Goal: Task Accomplishment & Management: Complete application form

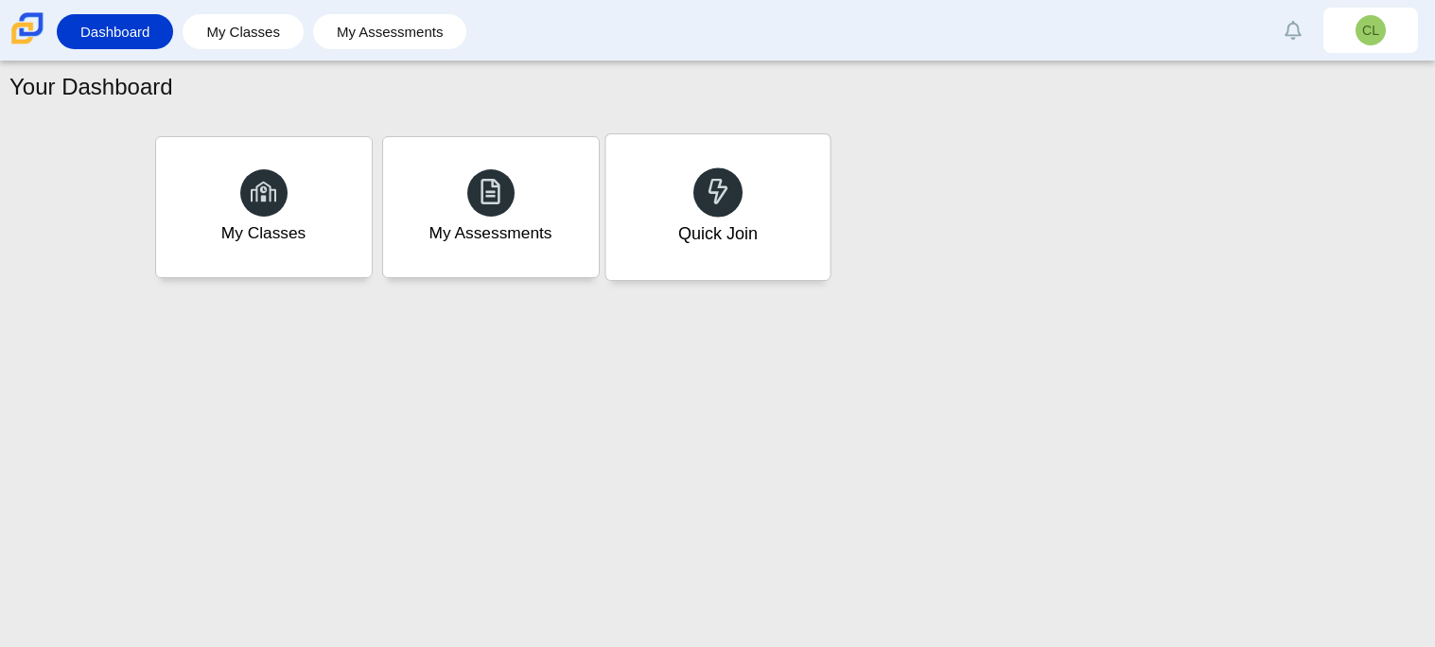
click at [755, 200] on div "Quick Join" at bounding box center [717, 207] width 224 height 146
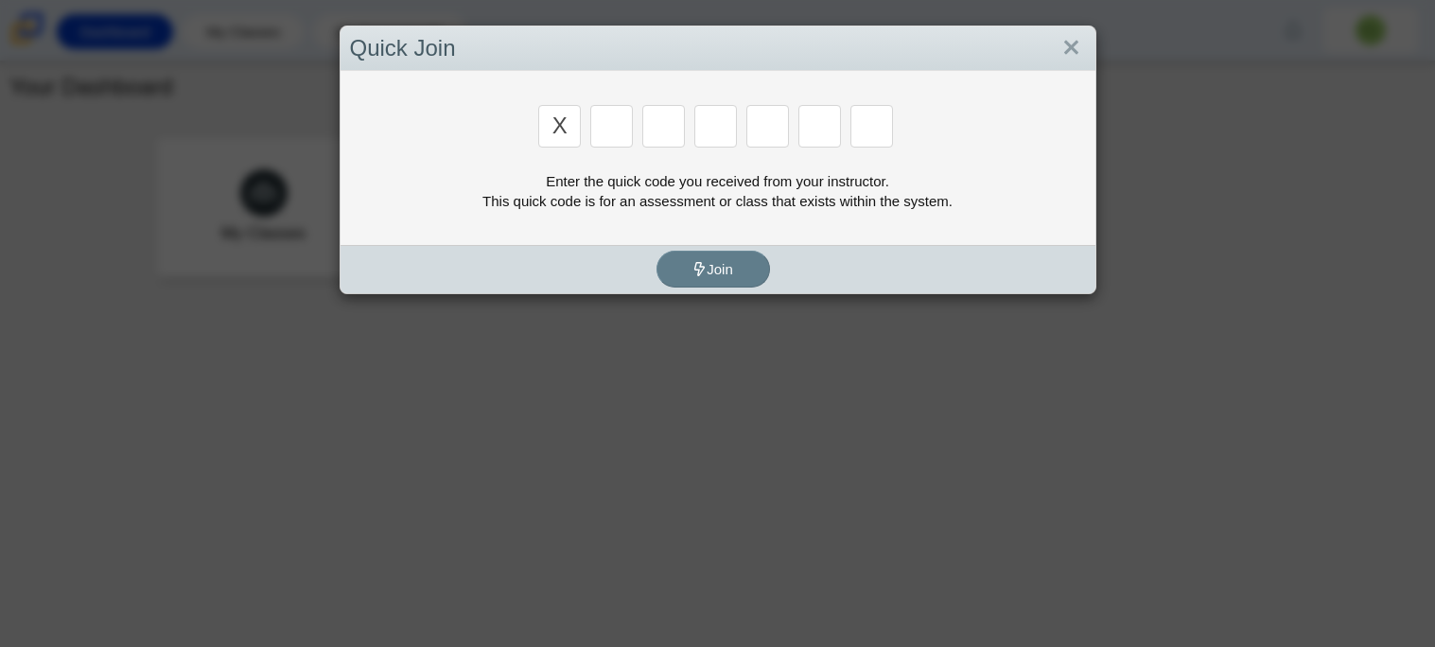
type input "x"
type input "d"
type input "5"
type input "4"
type input "v"
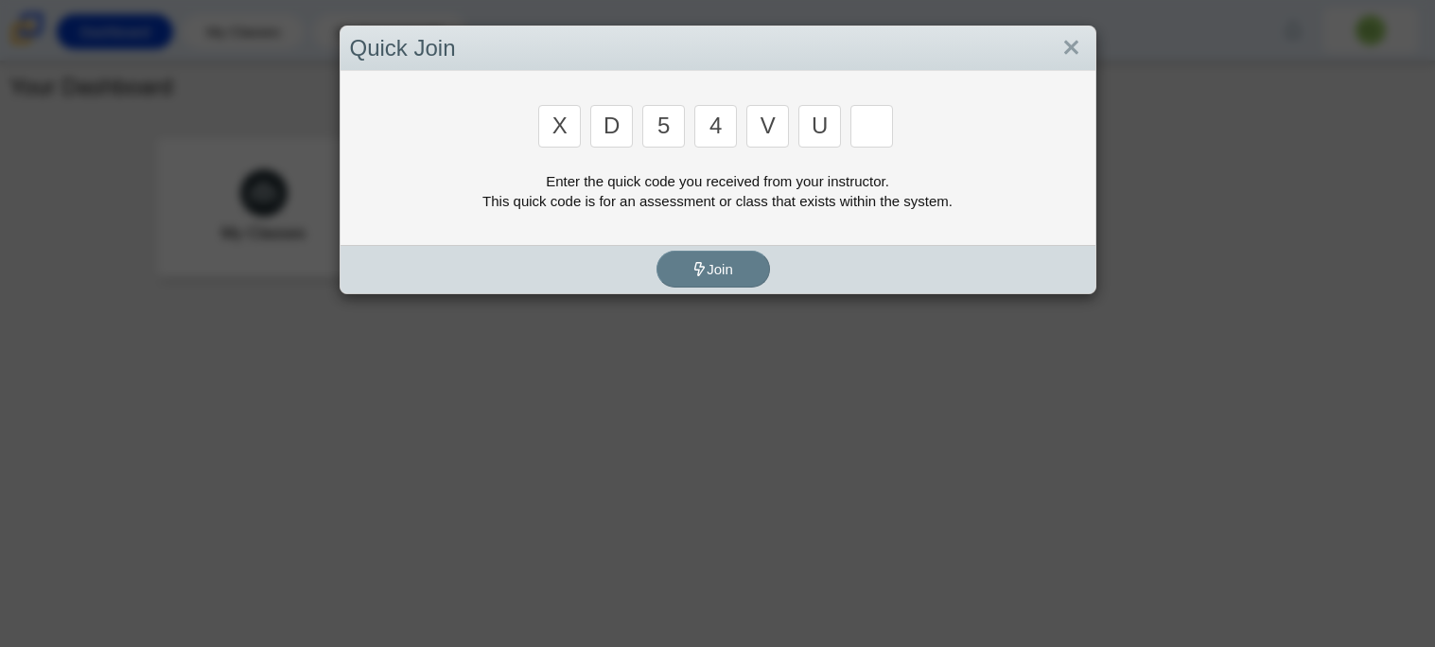
type input "u"
type input "t"
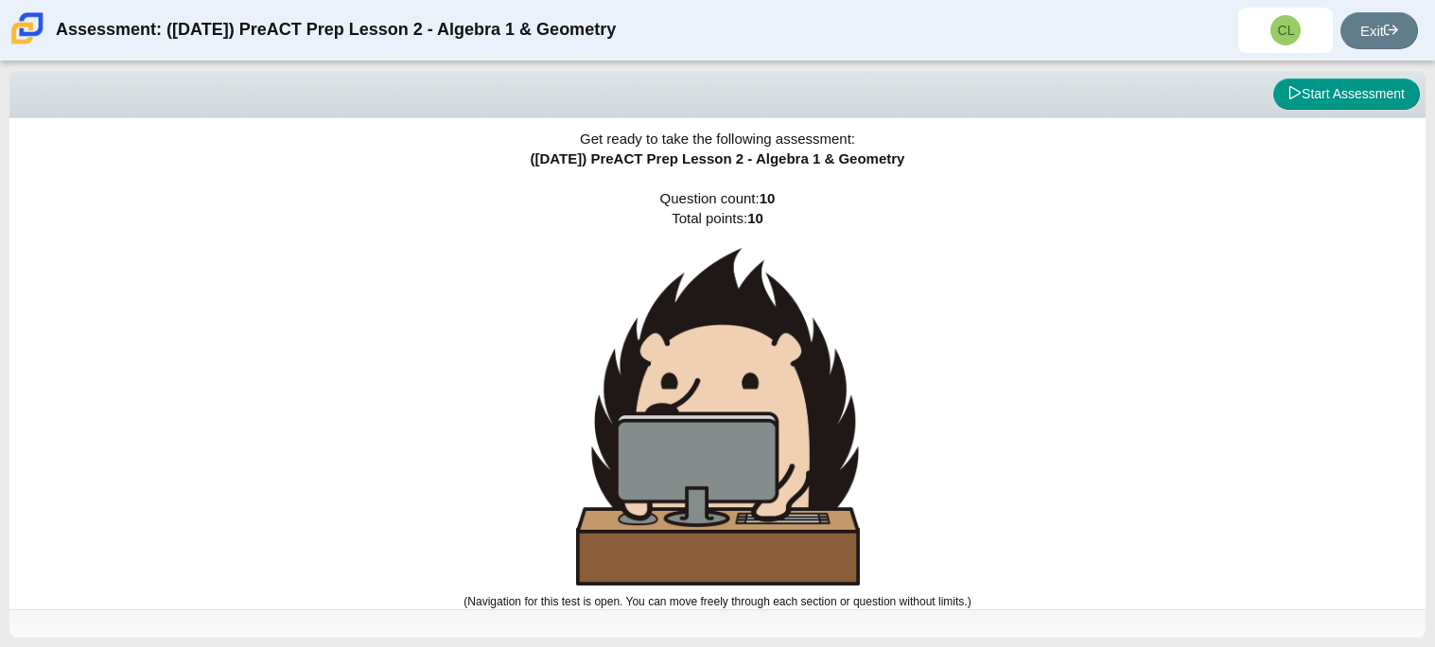
scroll to position [10, 0]
click at [1324, 108] on button "Start Assessment" at bounding box center [1346, 94] width 147 height 32
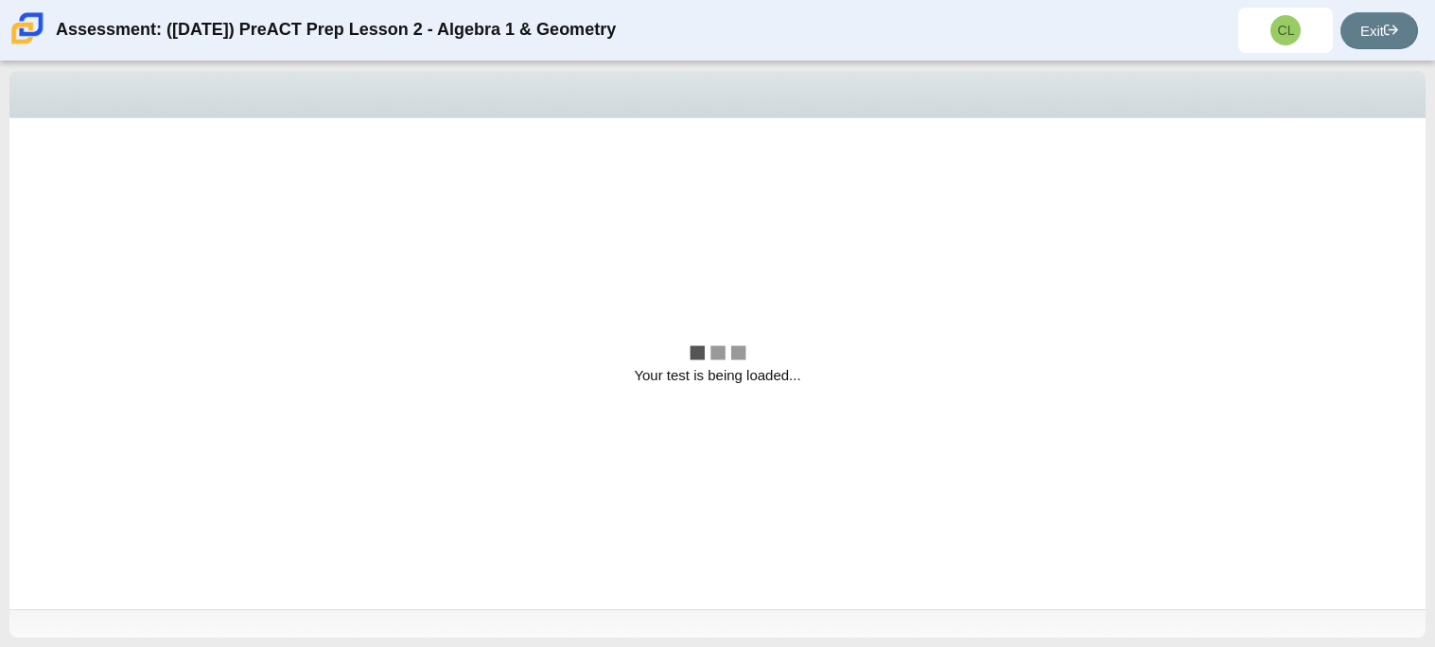
scroll to position [0, 0]
select select "bbf5d072-3e0b-44c4-9a12-6e7c9033f65b"
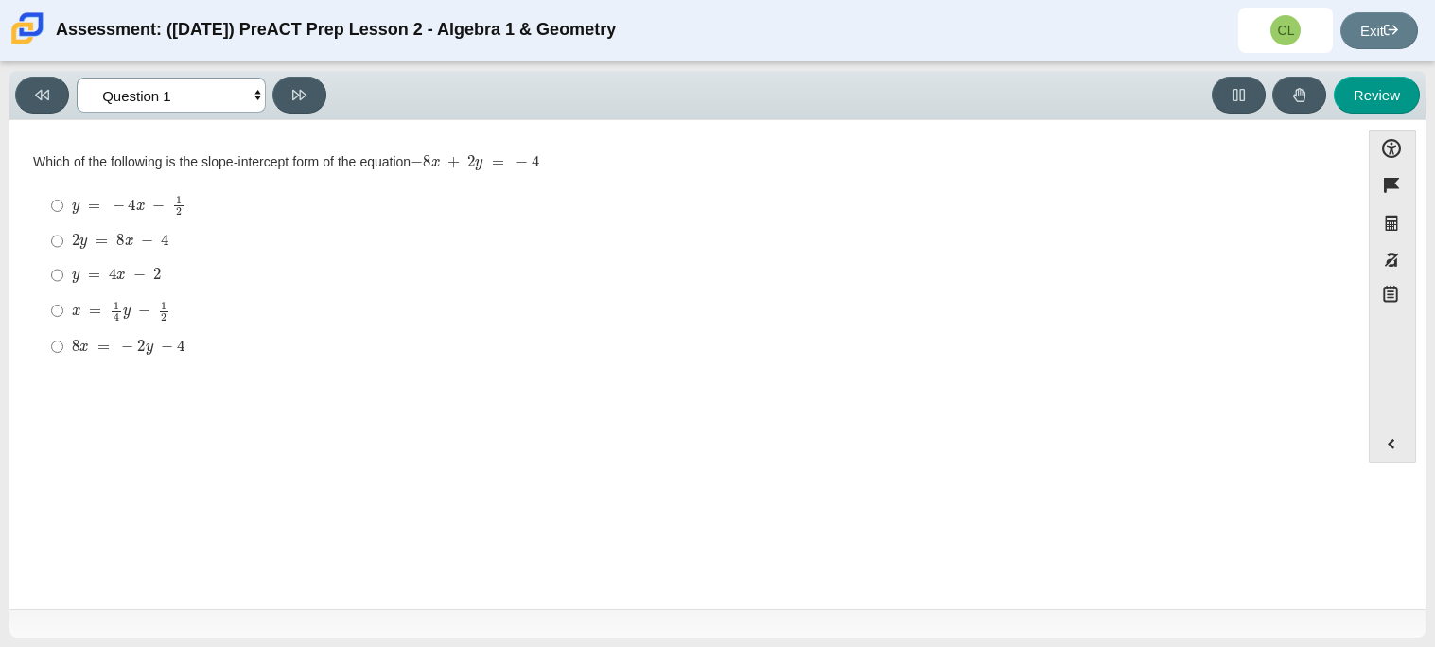
click at [232, 91] on select "Questions Question 1 Question 2 Question 3 Question 4 Question 5 Question 6 Que…" at bounding box center [171, 95] width 189 height 35
click at [371, 210] on div "y = − 4 x − 1 2" at bounding box center [699, 205] width 1254 height 21
click at [63, 210] on input "y = − 4 x − 1 2 y = − 4 x − 1 2" at bounding box center [57, 205] width 12 height 37
radio input "true"
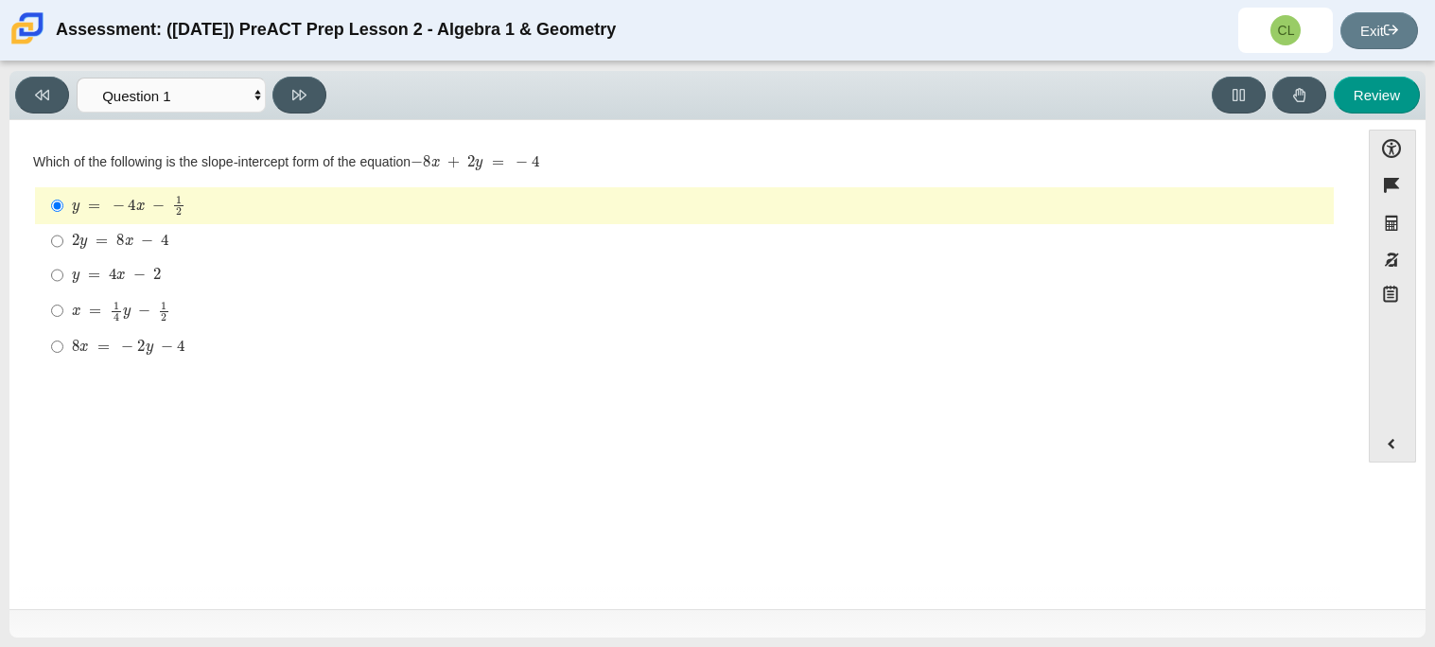
click at [167, 250] on mjx-math "Assessment items" at bounding box center [120, 242] width 97 height 16
click at [63, 250] on input "2 y = 8 x − 4 2 y = 8 x − 4" at bounding box center [57, 241] width 12 height 34
radio input "true"
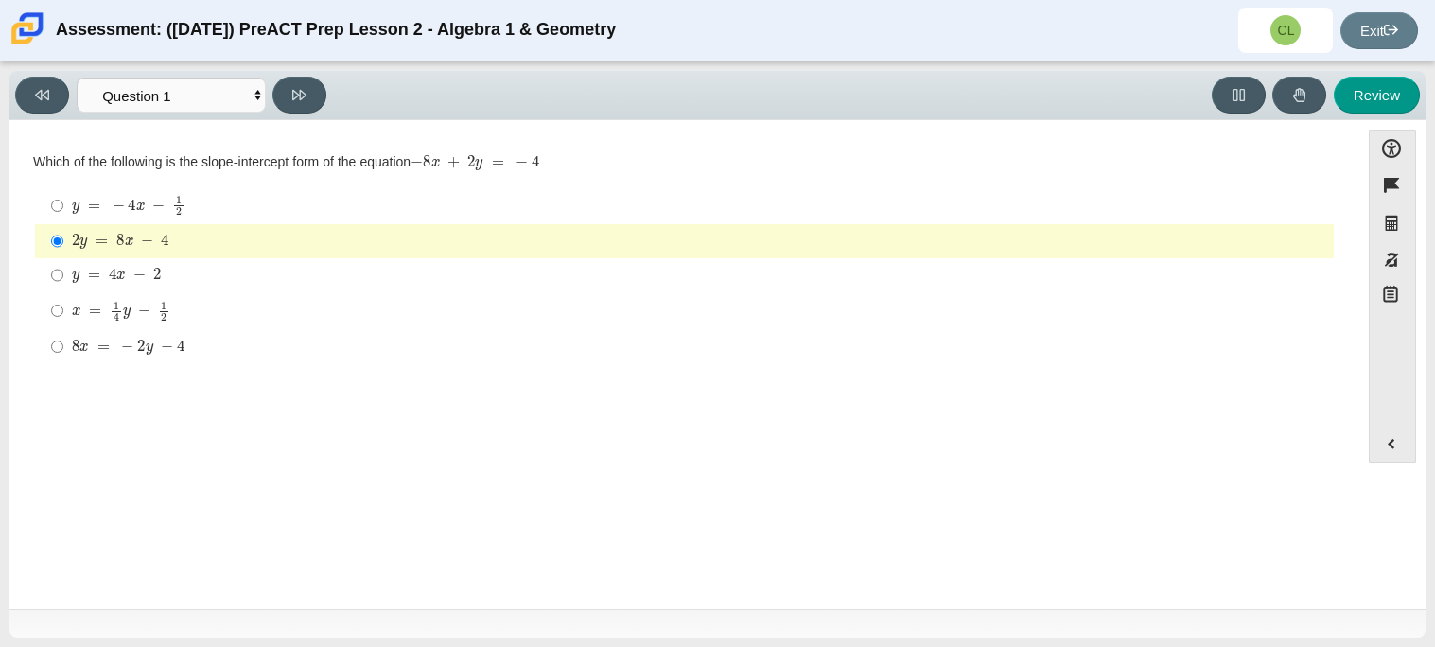
click at [218, 270] on div "y = 4 x − 2" at bounding box center [699, 275] width 1254 height 19
click at [63, 270] on input "y = 4 x − 2 y = 4 x − 2" at bounding box center [57, 275] width 12 height 34
radio input "true"
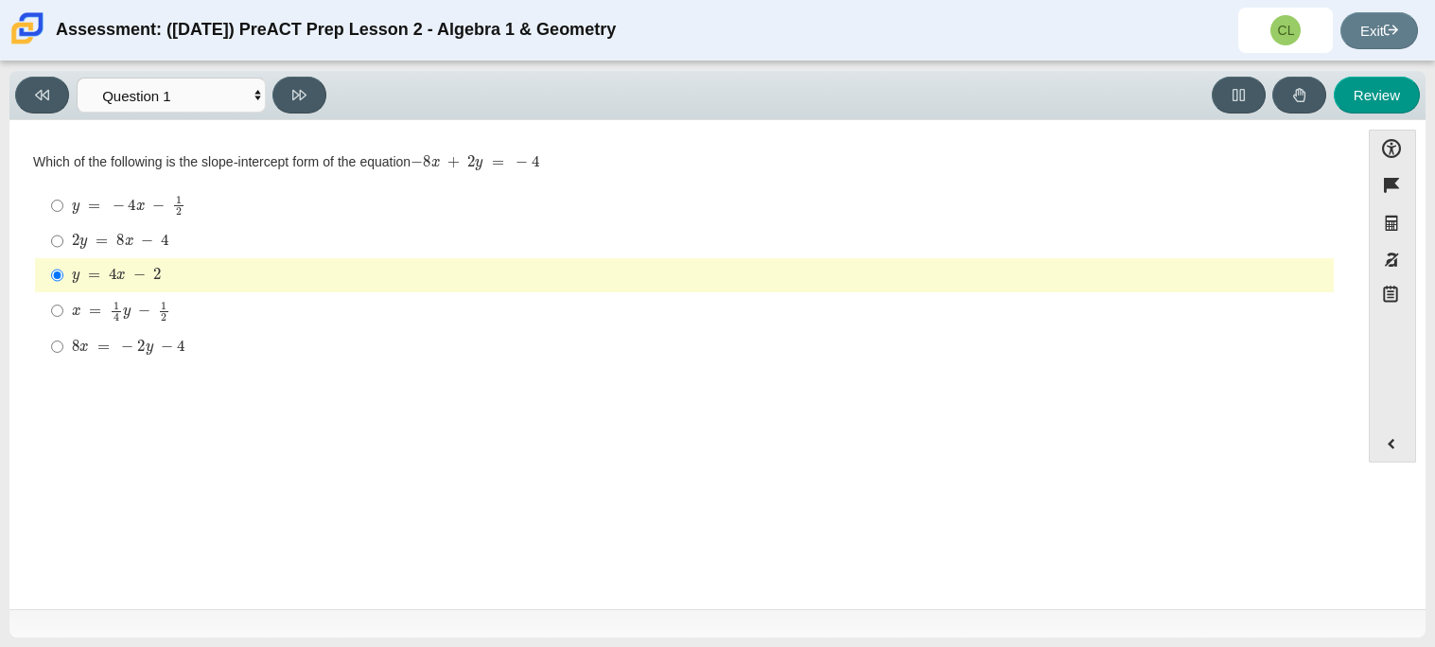
click at [217, 260] on label "y = 4 x − 2 y = 4 x − 2" at bounding box center [686, 275] width 1296 height 34
click at [63, 260] on input "y = 4 x − 2 y = 4 x − 2" at bounding box center [57, 275] width 12 height 34
click at [296, 102] on button at bounding box center [299, 95] width 54 height 37
select select "ed62e223-81bd-4cbf-ab48-ab975844bd1f"
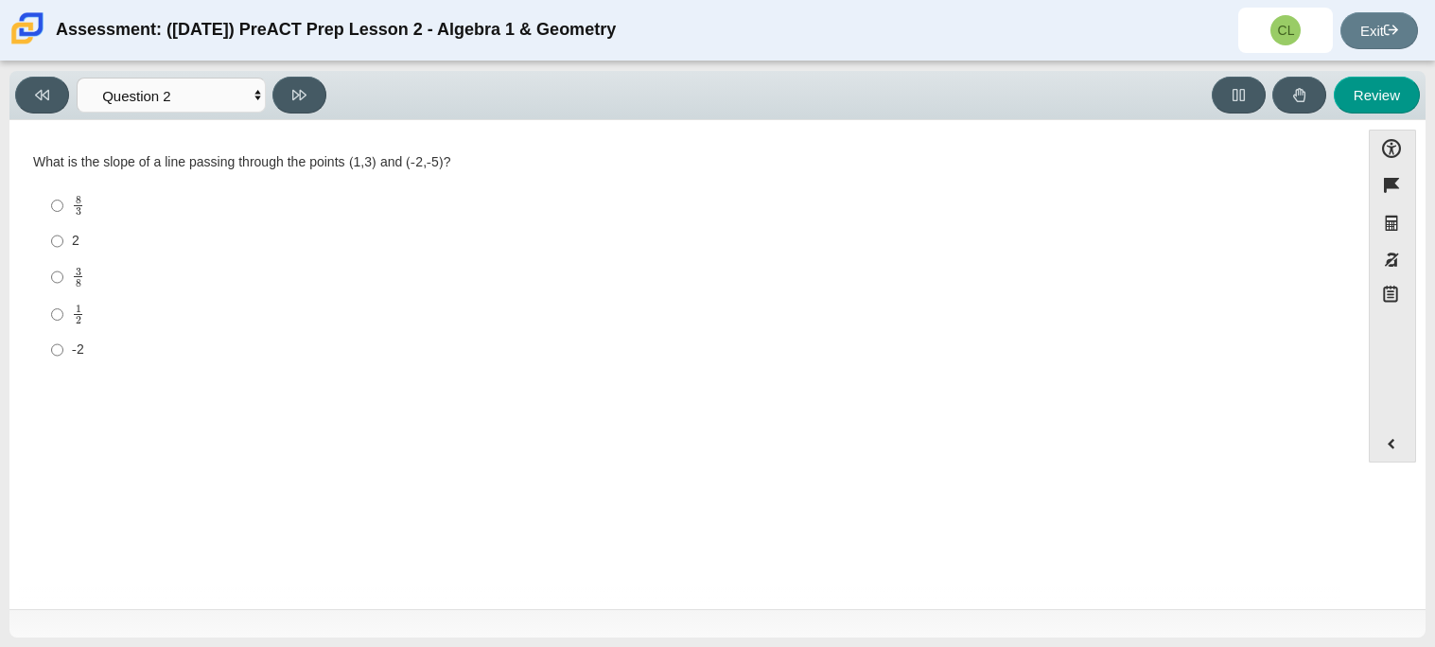
click at [85, 320] on div "1 2" at bounding box center [699, 314] width 1254 height 21
click at [63, 320] on input "1 2 1 half" at bounding box center [57, 314] width 12 height 37
radio input "true"
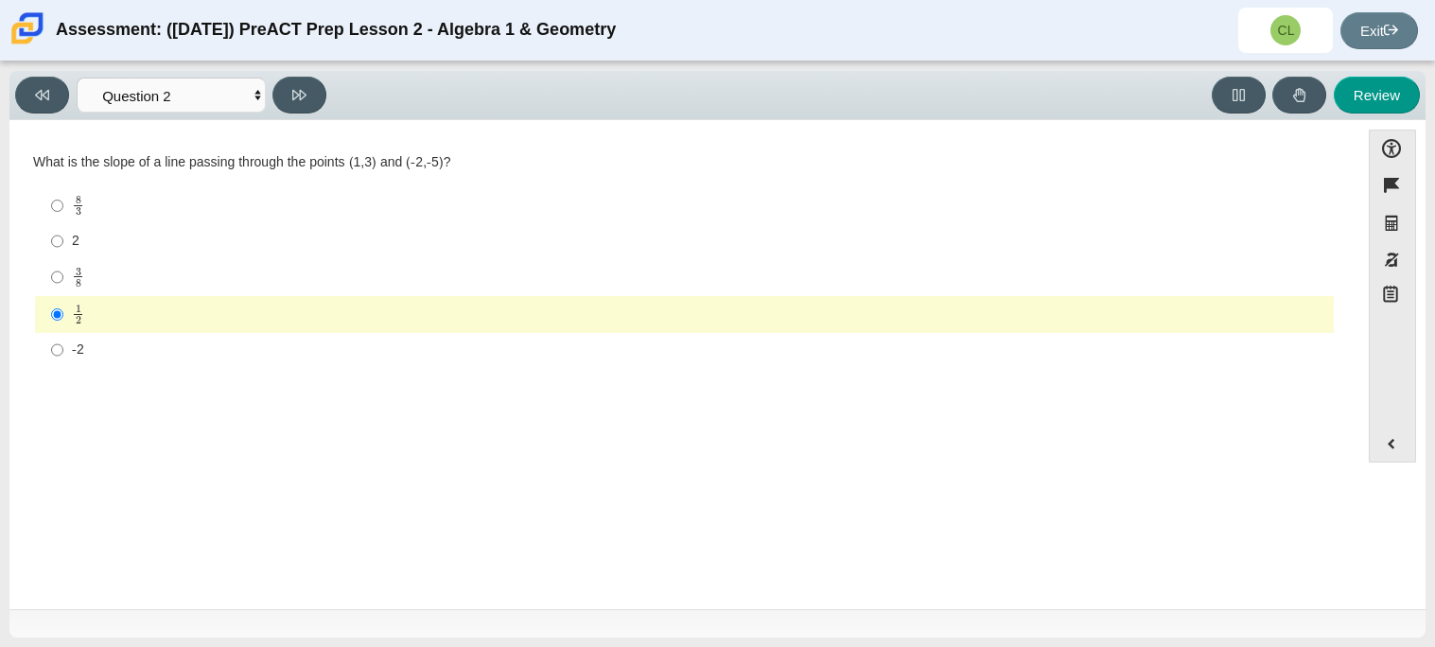
click at [78, 348] on div "-2" at bounding box center [699, 349] width 1254 height 19
click at [63, 348] on input "-2 -2" at bounding box center [57, 350] width 12 height 34
radio input "true"
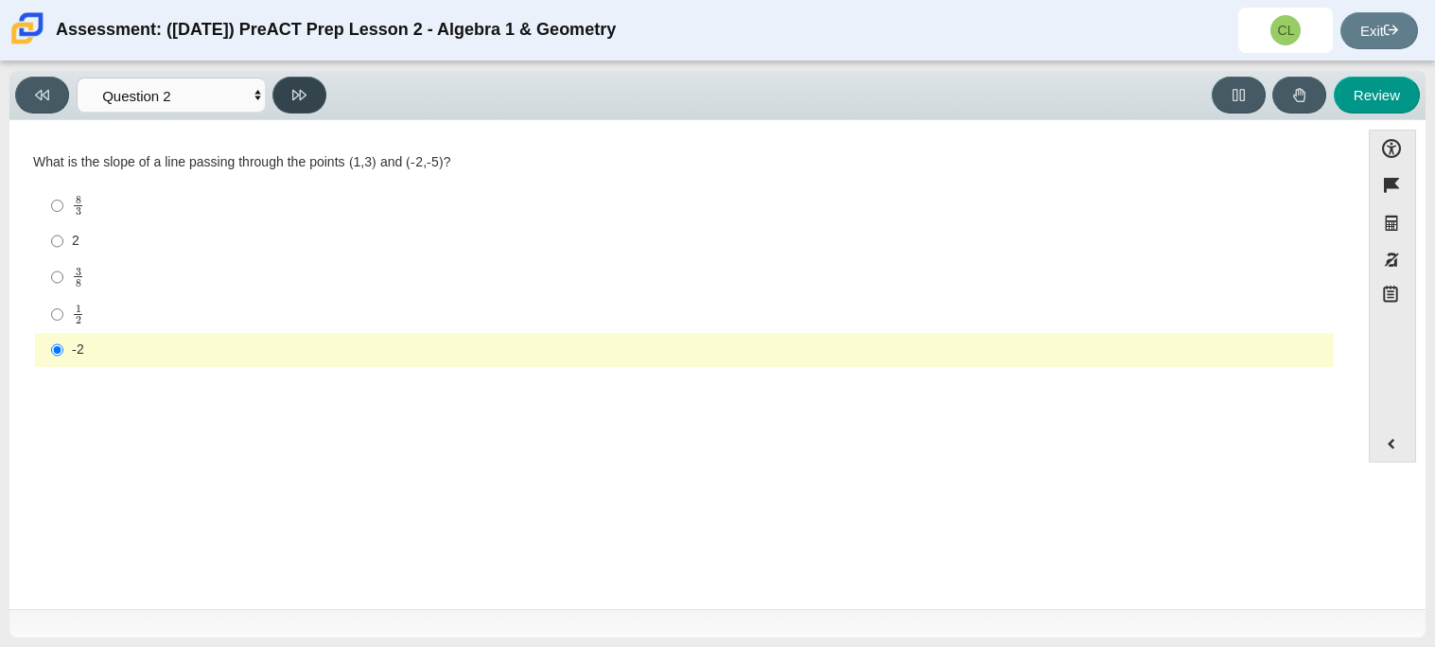
click at [304, 88] on icon at bounding box center [299, 95] width 14 height 14
select select "97f4f5fa-a52e-4fed-af51-565bfcdf47cb"
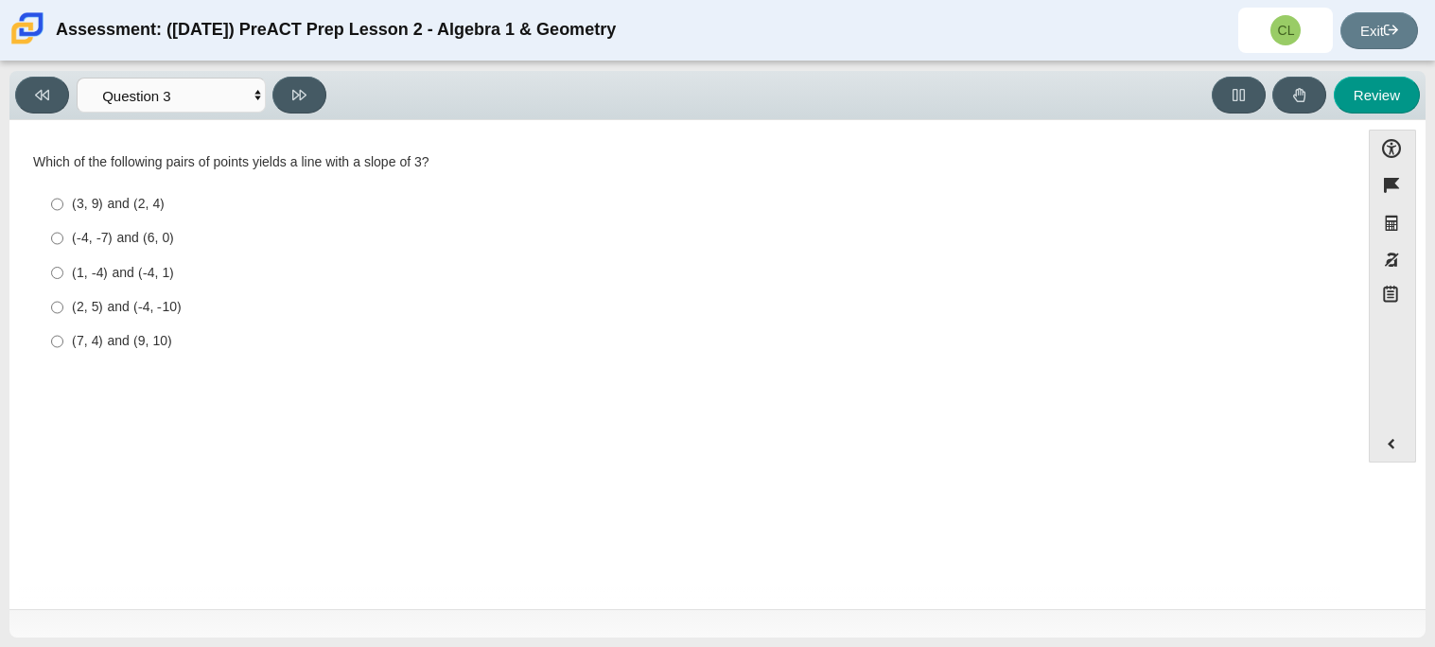
click at [132, 308] on div "(2, 5) and (-4, -10)" at bounding box center [699, 307] width 1254 height 19
click at [63, 308] on input "(2, 5) and (-4, -10) (2, 5) and (-4, -10)" at bounding box center [57, 307] width 12 height 34
radio input "true"
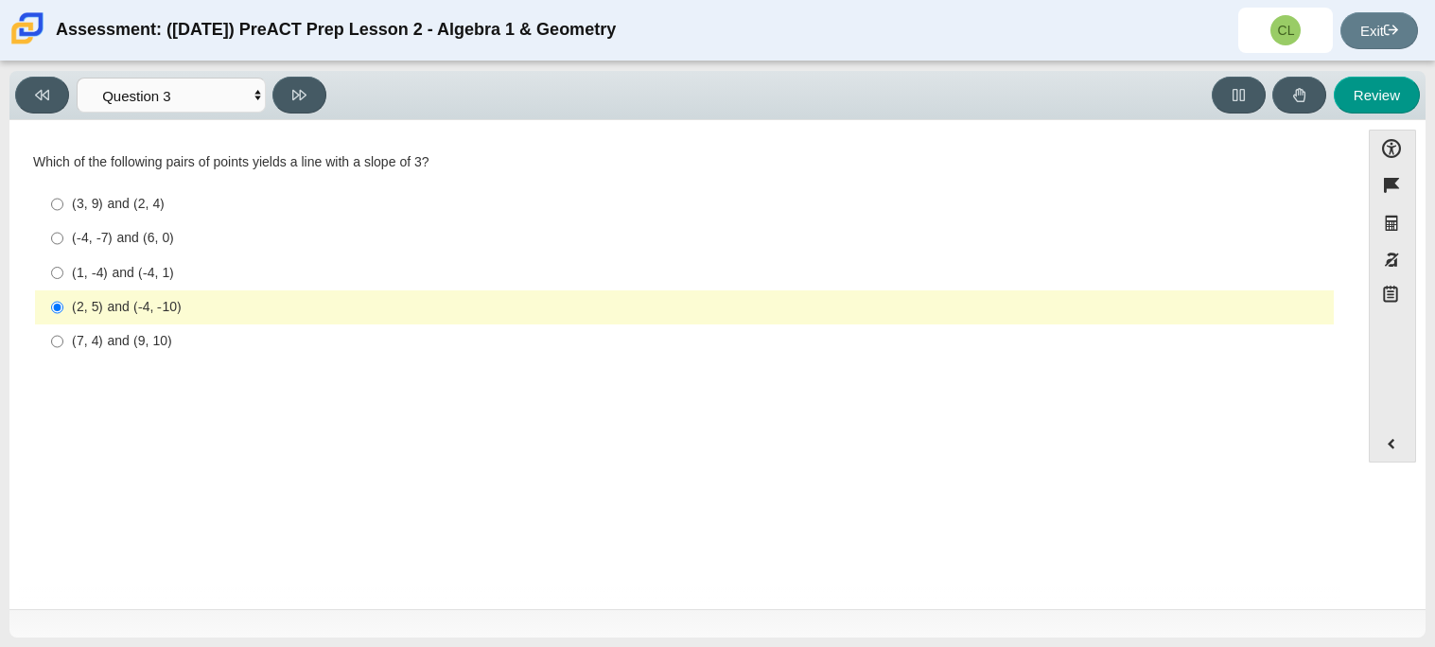
click at [140, 334] on div "(7, 4) and (9, 10)" at bounding box center [699, 341] width 1254 height 19
click at [63, 334] on input "(7, 4) and (9, 10) (7, 4) and (9, 10)" at bounding box center [57, 341] width 12 height 34
radio input "true"
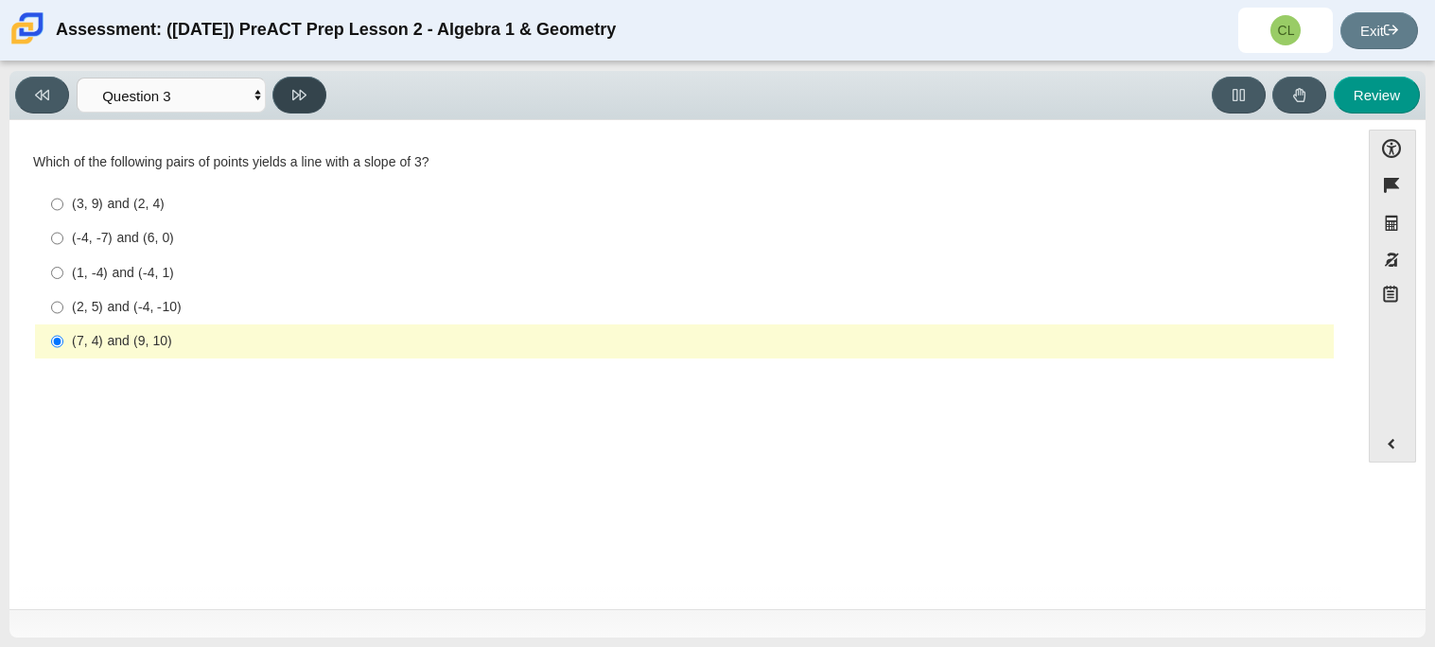
click at [317, 95] on button at bounding box center [299, 95] width 54 height 37
select select "89427bb7-e313-4f00-988f-8b8255897029"
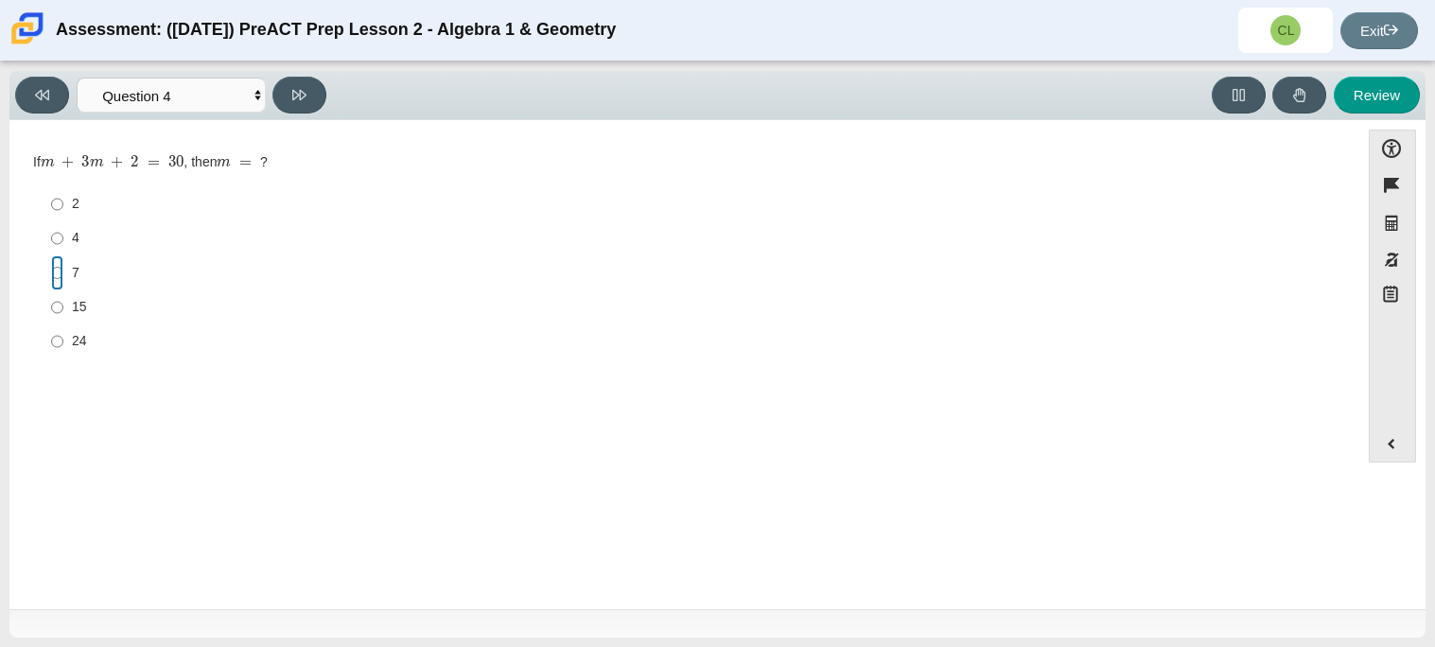
click at [61, 273] on input "7 7" at bounding box center [57, 272] width 12 height 34
radio input "true"
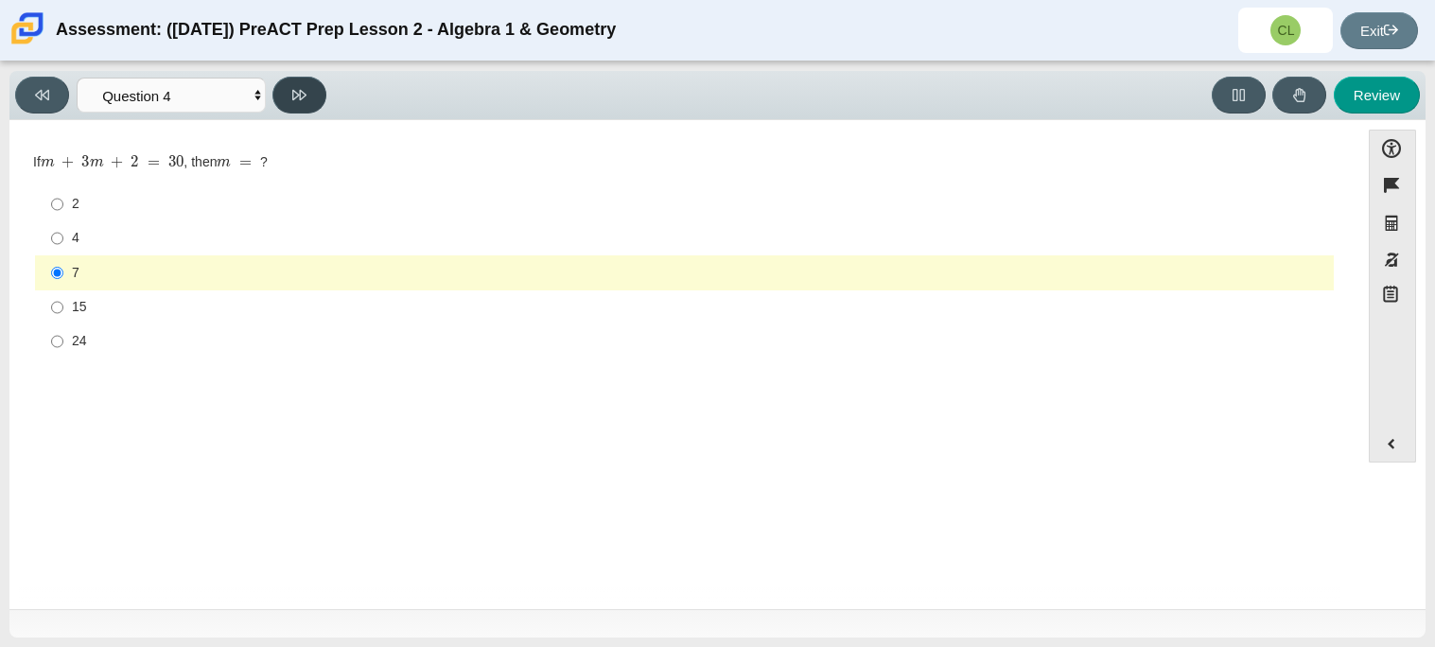
click at [318, 95] on button at bounding box center [299, 95] width 54 height 37
select select "489dcffd-4e6a-49cf-a9d6-ad1d4a911a4e"
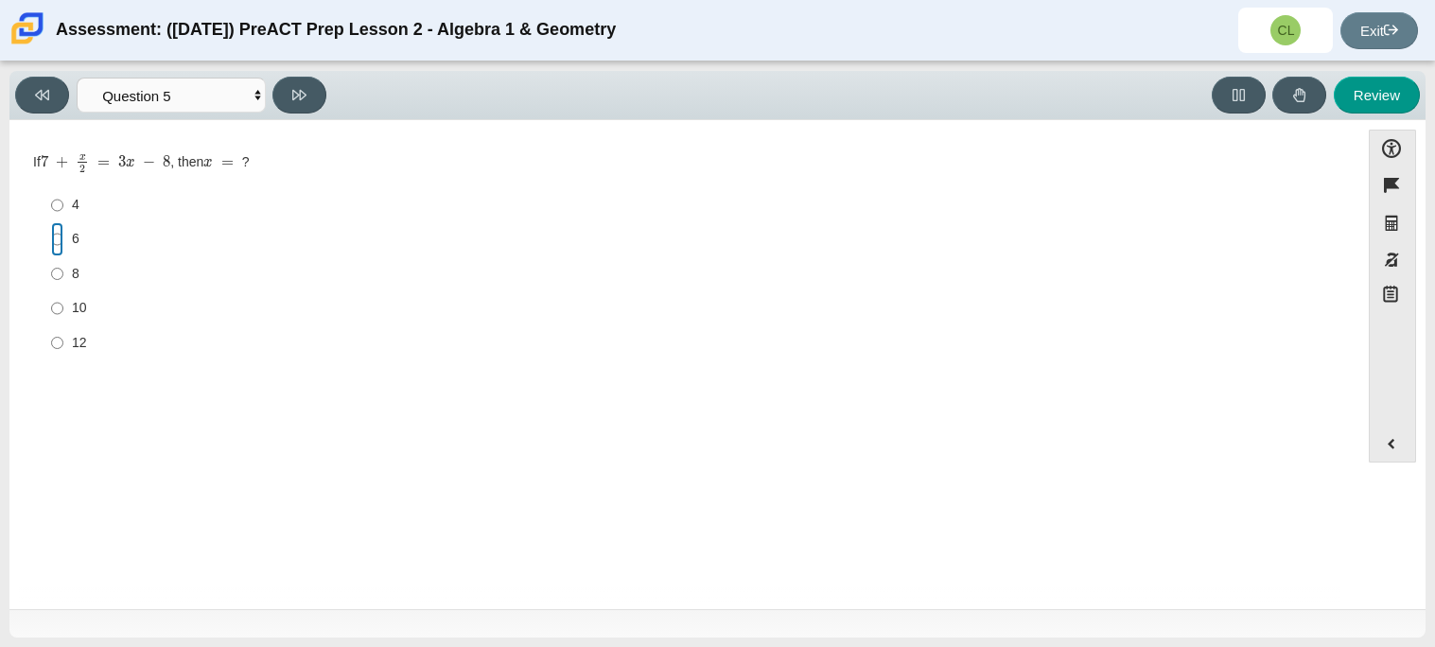
click at [57, 244] on input "6 6" at bounding box center [57, 239] width 12 height 34
radio input "true"
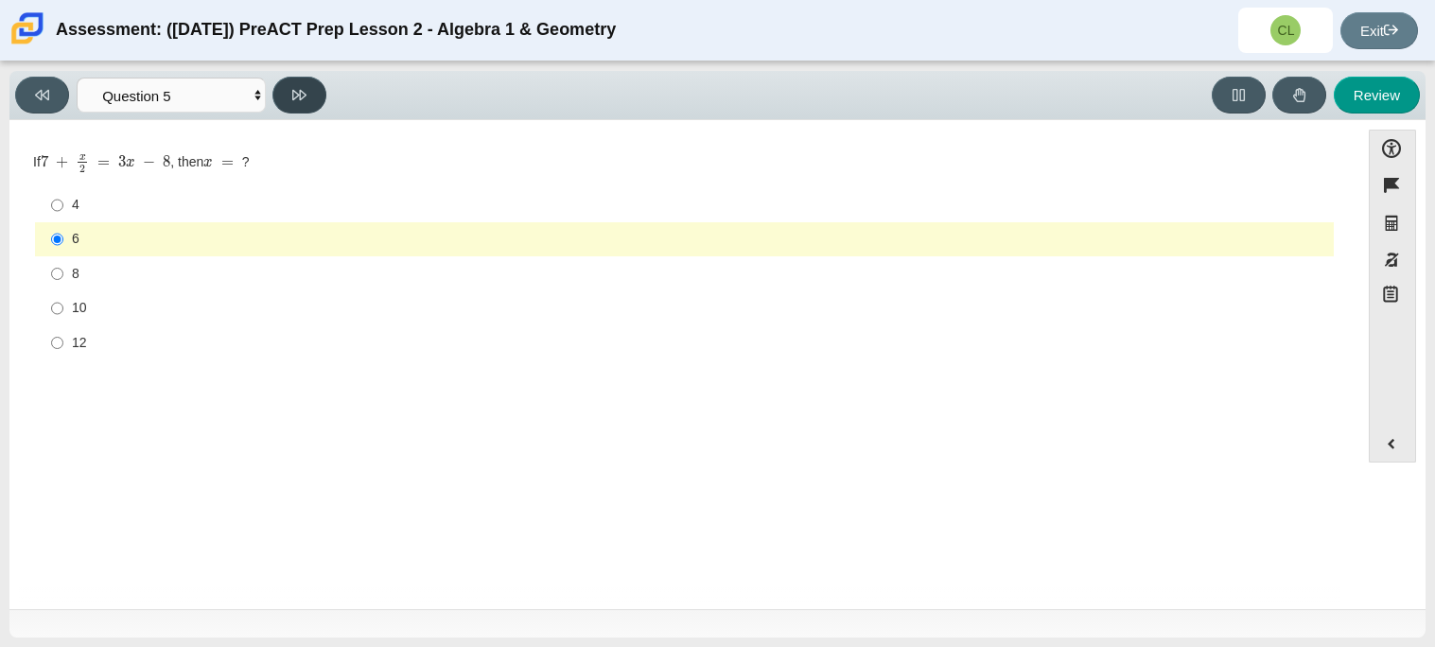
click at [304, 101] on icon at bounding box center [299, 95] width 14 height 14
select select "210571de-36a6-4d8e-a361-ceff8ef801dc"
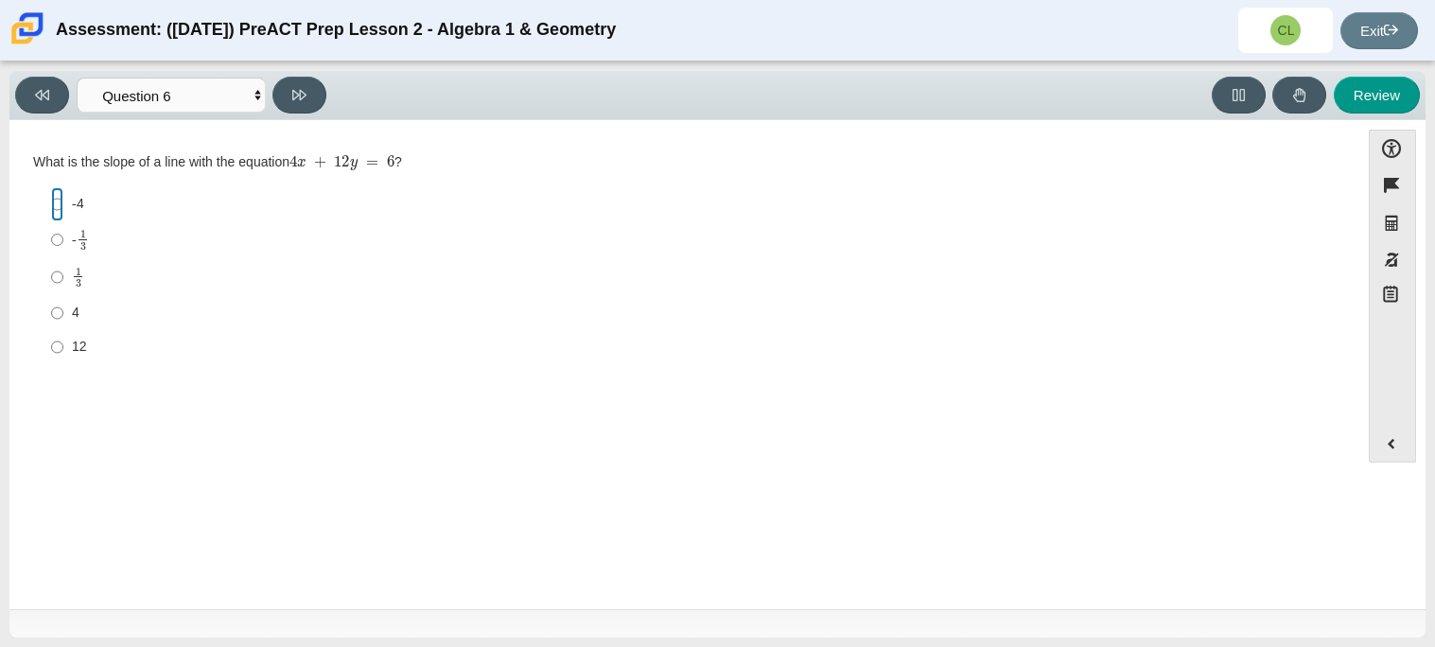
click at [61, 204] on input "-4 -4" at bounding box center [57, 204] width 12 height 34
radio input "true"
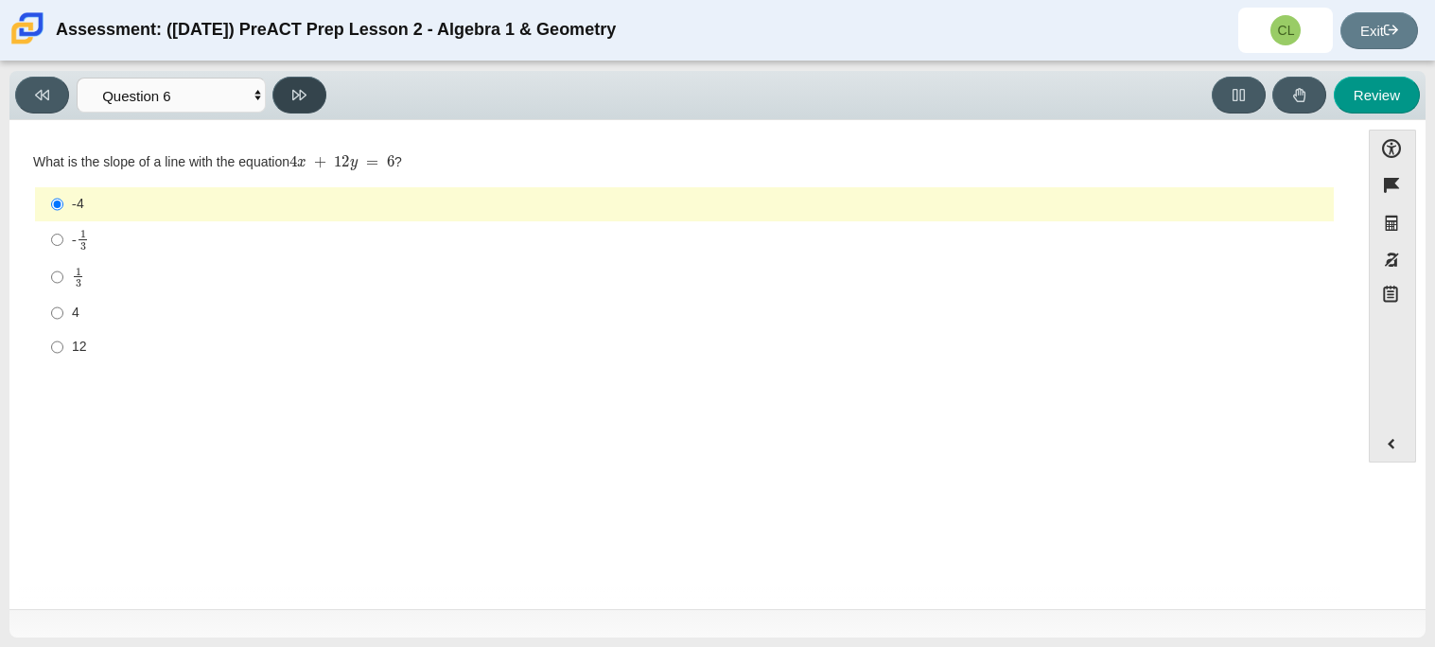
click at [297, 98] on icon at bounding box center [299, 95] width 14 height 14
select select "ec95ace6-bebc-42b8-9428-40567494d4da"
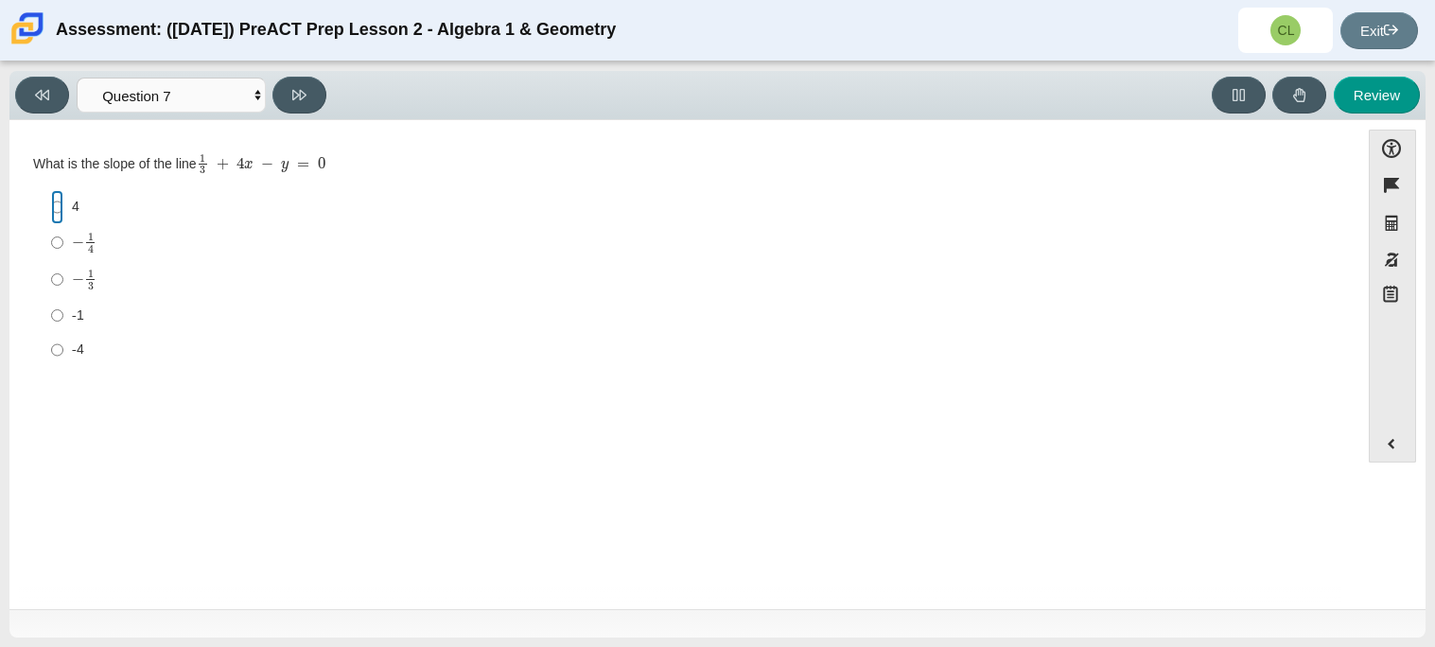
click at [54, 212] on input "4 4" at bounding box center [57, 207] width 12 height 34
radio input "true"
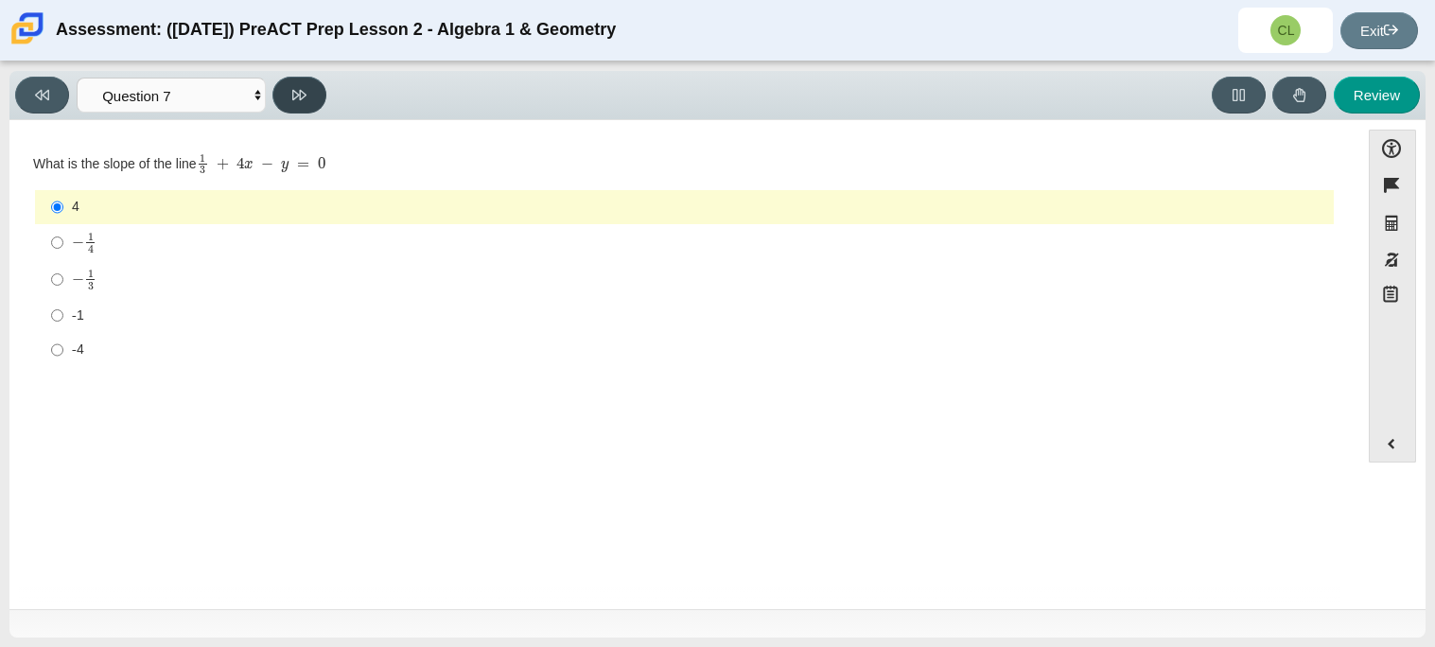
click at [295, 92] on icon at bounding box center [299, 95] width 14 height 14
select select "ce81fe10-bf29-4b5e-8bd7-4f47f2fed4d8"
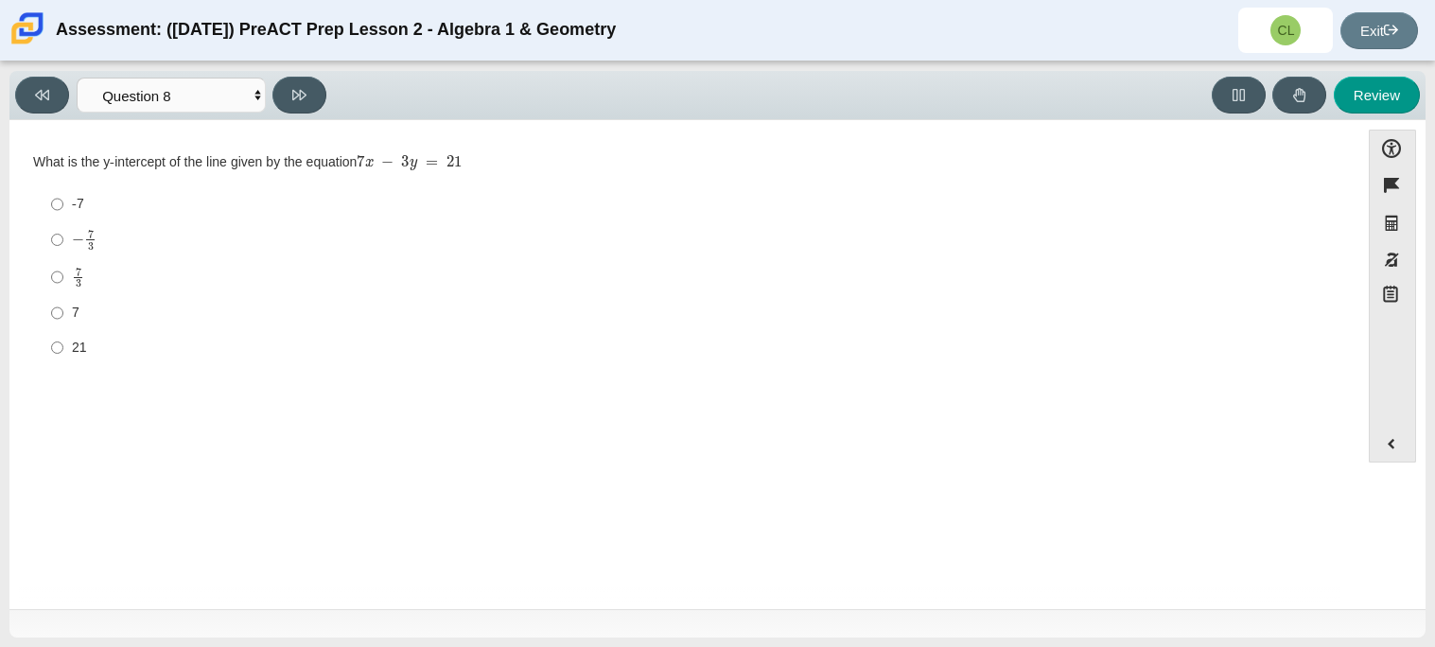
click at [48, 310] on label "7 7" at bounding box center [686, 313] width 1296 height 34
click at [51, 310] on input "7 7" at bounding box center [57, 313] width 12 height 34
radio input "true"
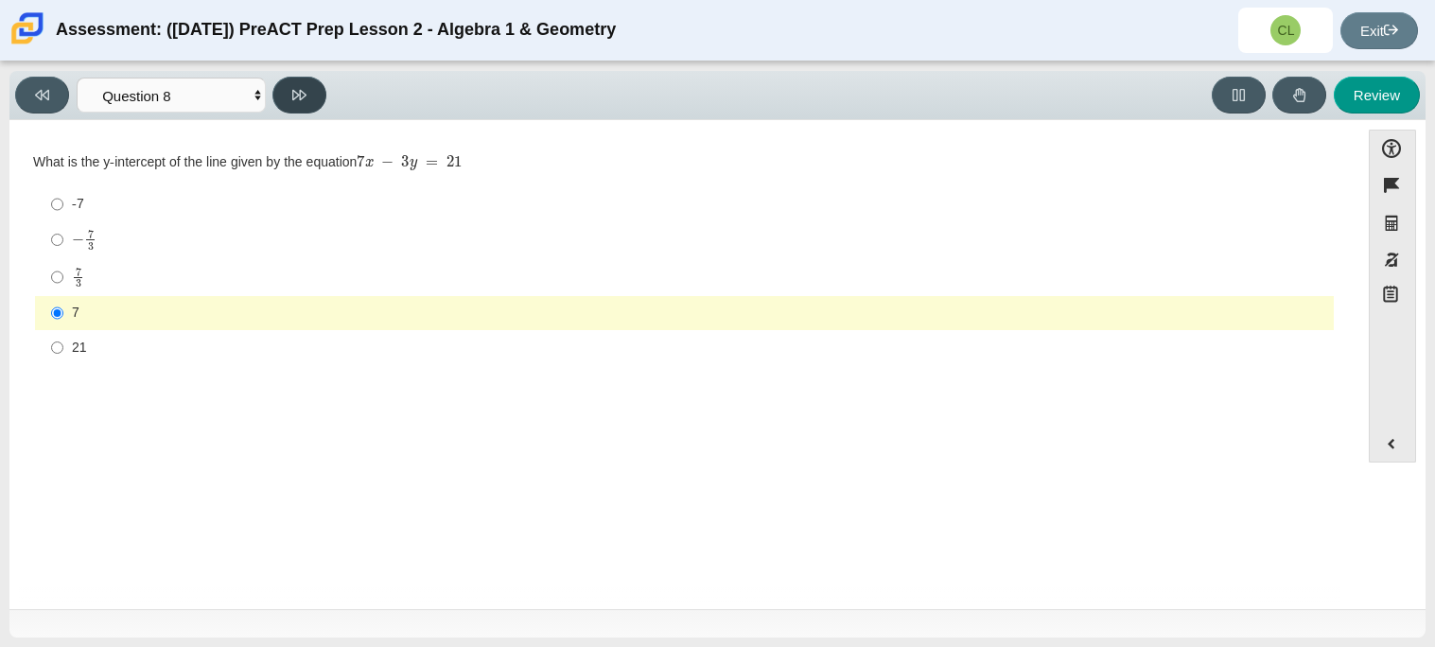
click at [299, 96] on icon at bounding box center [299, 95] width 14 height 14
select select "14773eaf-2ca1-47ae-afe7-a624a56f34b3"
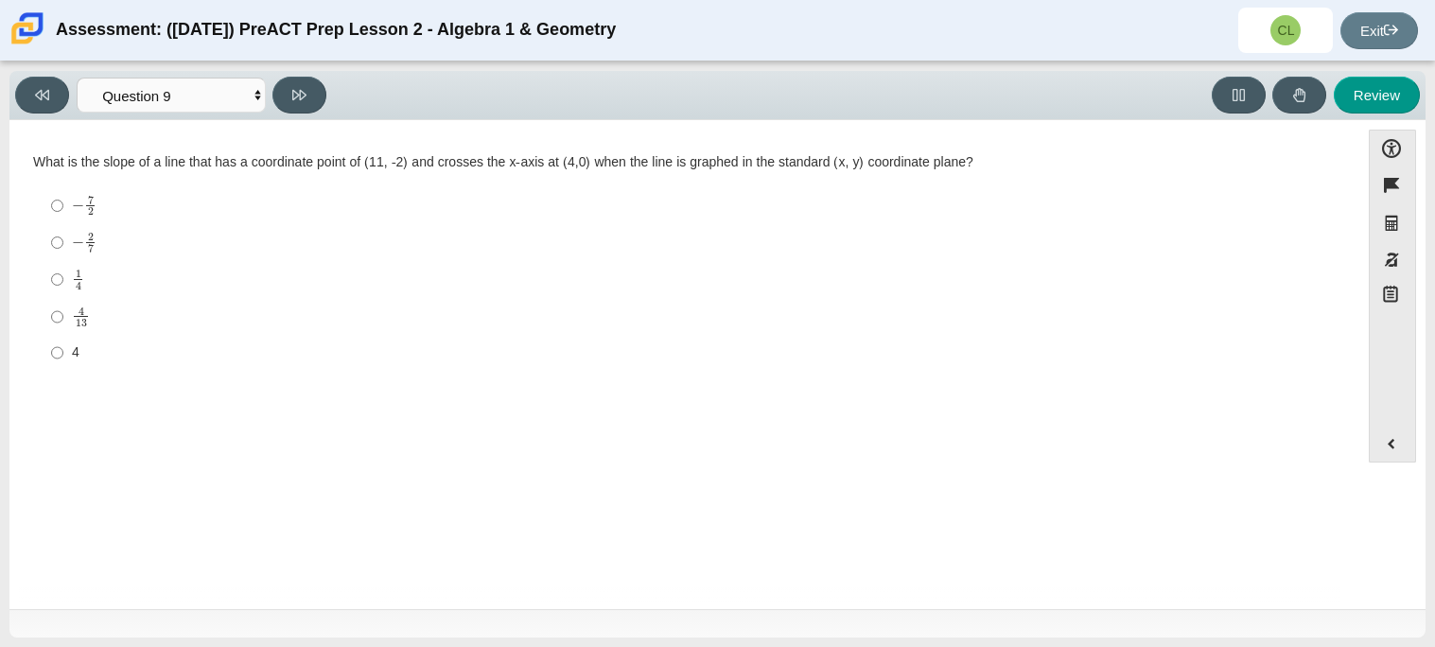
click at [63, 347] on label "4 4" at bounding box center [686, 353] width 1296 height 34
click at [63, 347] on input "4 4" at bounding box center [57, 353] width 12 height 34
radio input "true"
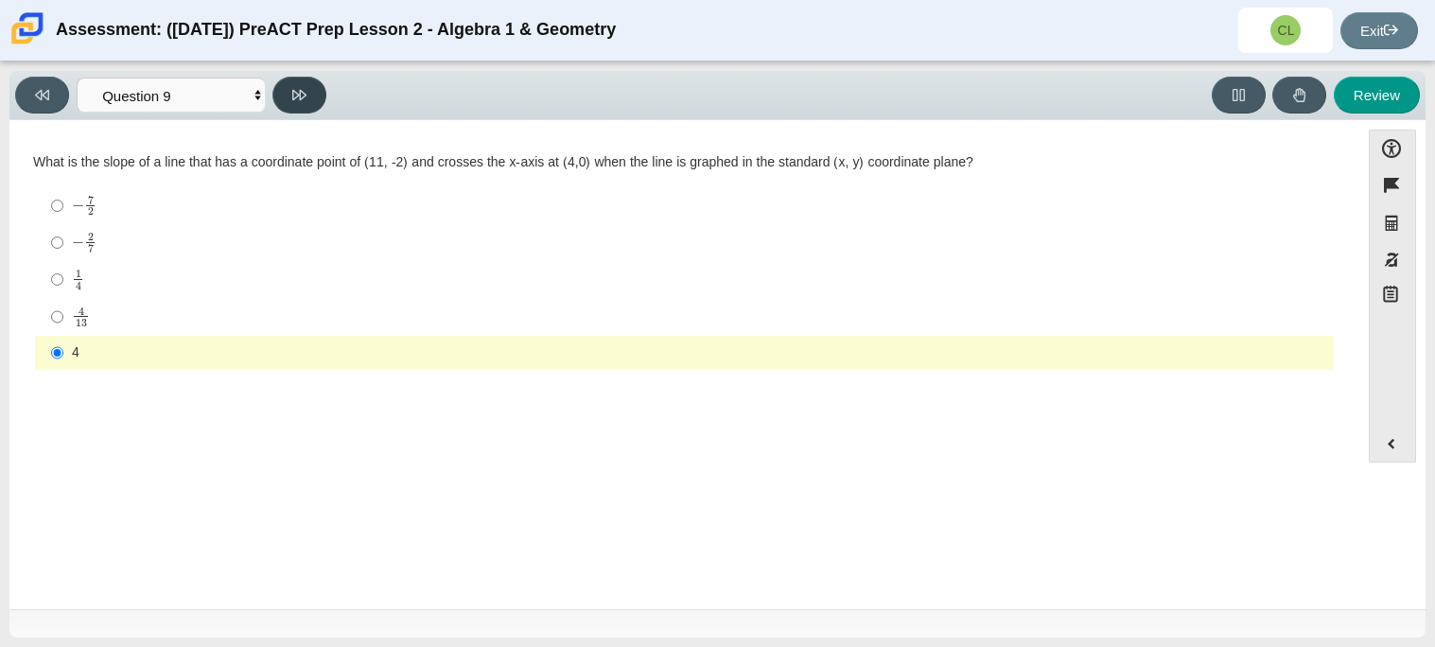
click at [309, 80] on button at bounding box center [299, 95] width 54 height 37
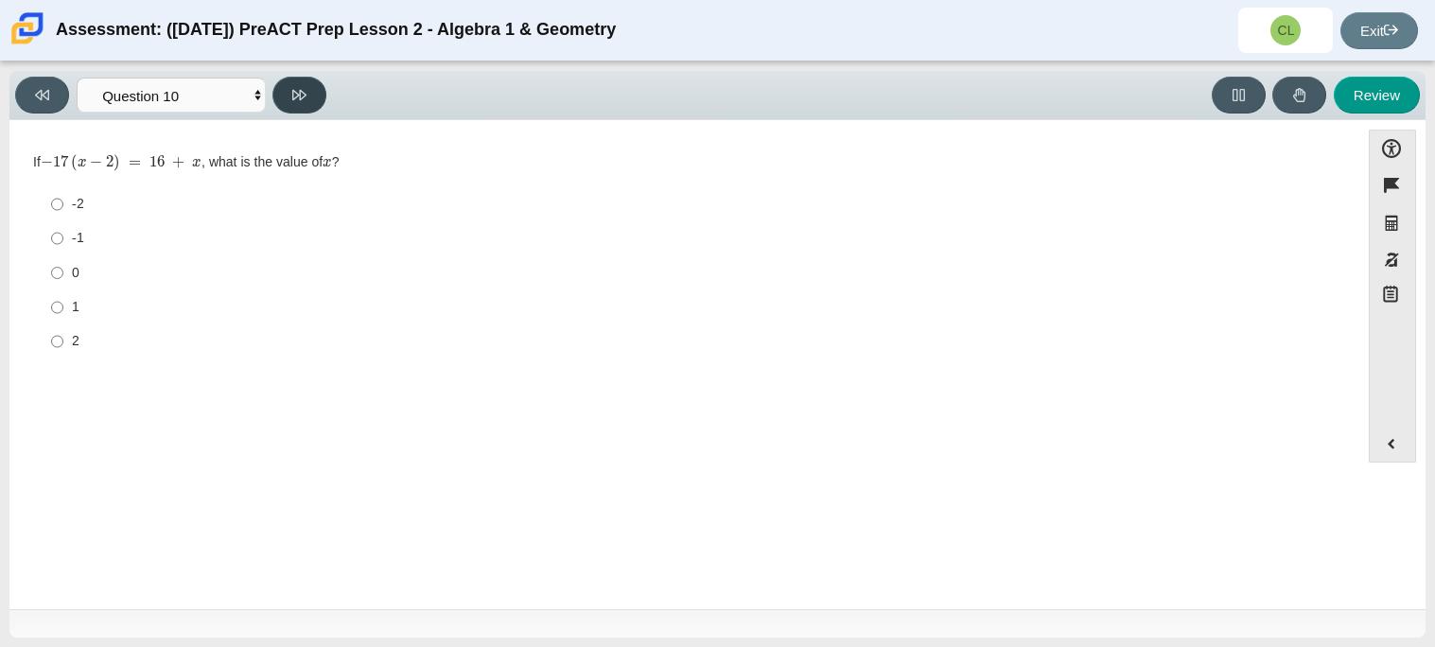
click at [302, 94] on icon at bounding box center [299, 95] width 14 height 14
select select "review"
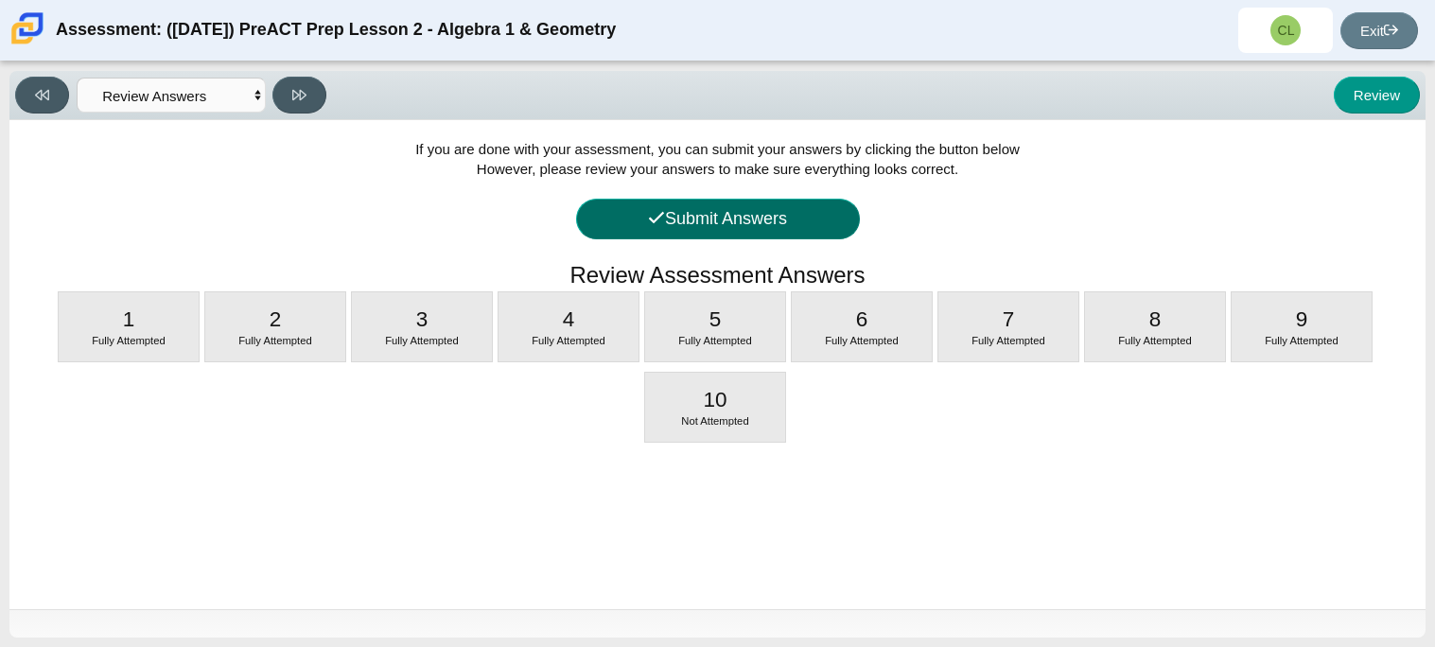
click at [704, 224] on button "Submit Answers" at bounding box center [718, 219] width 284 height 41
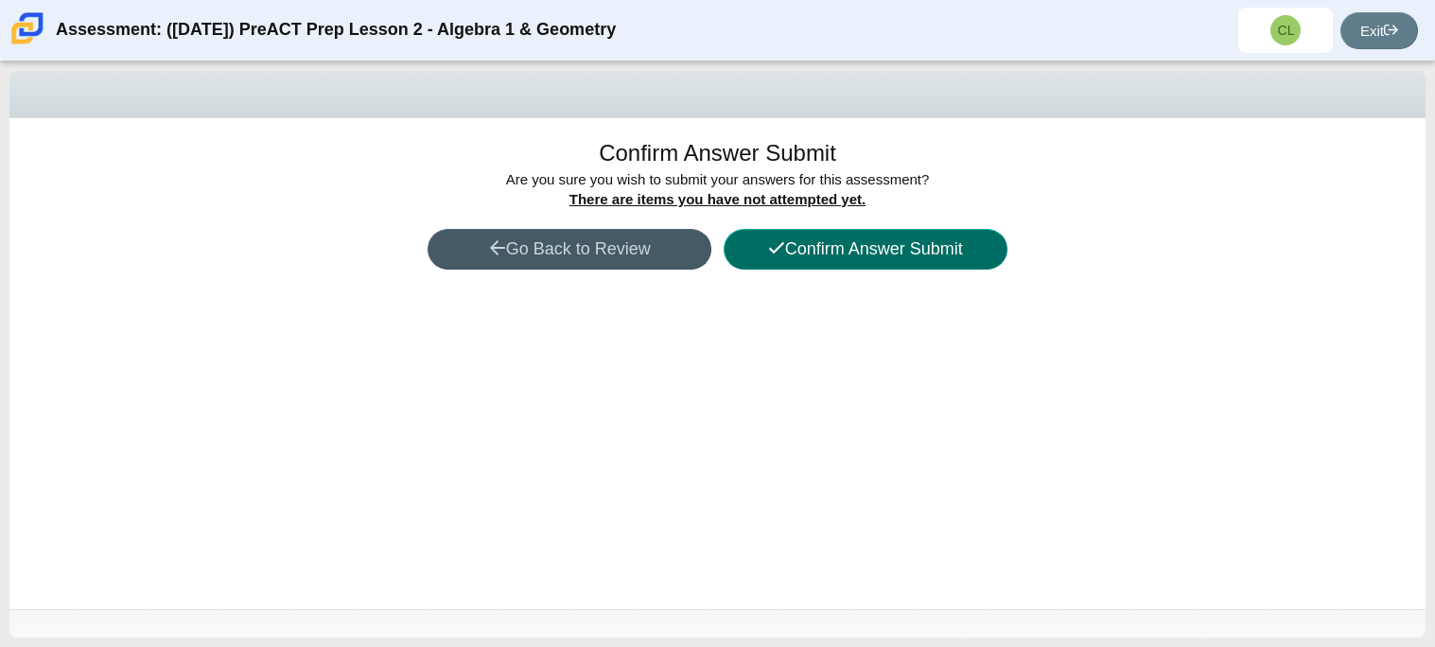
click at [763, 248] on button "Confirm Answer Submit" at bounding box center [866, 249] width 284 height 41
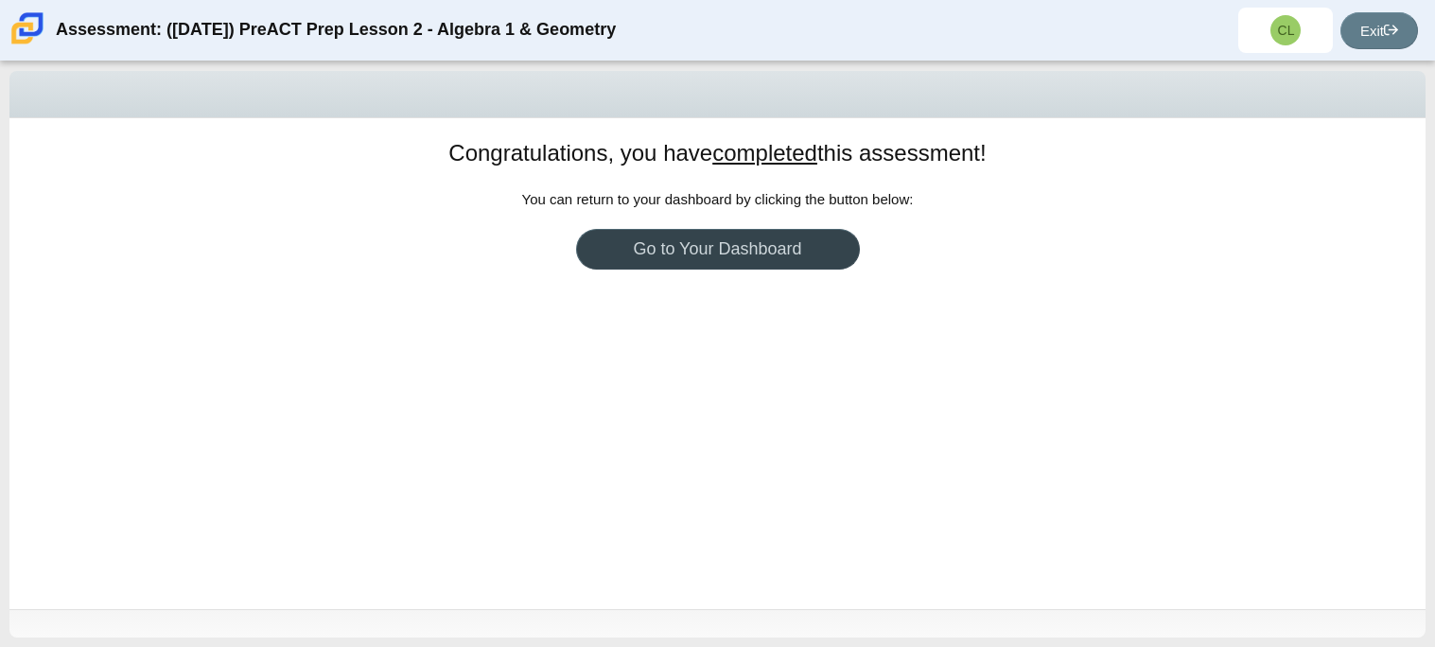
click at [808, 259] on link "Go to Your Dashboard" at bounding box center [718, 249] width 284 height 41
